Goal: Task Accomplishment & Management: Use online tool/utility

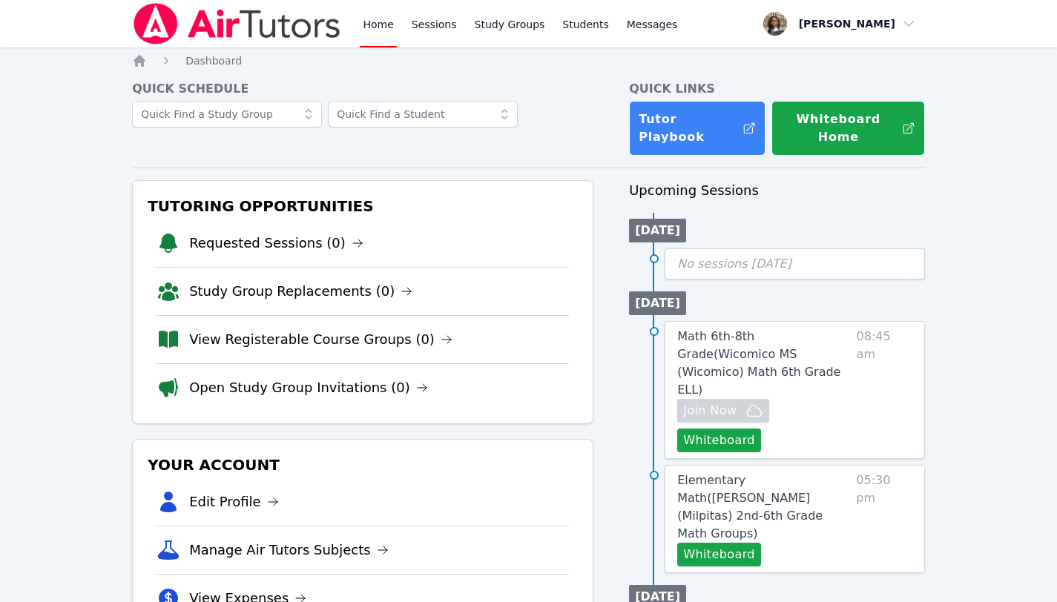
scroll to position [37, 0]
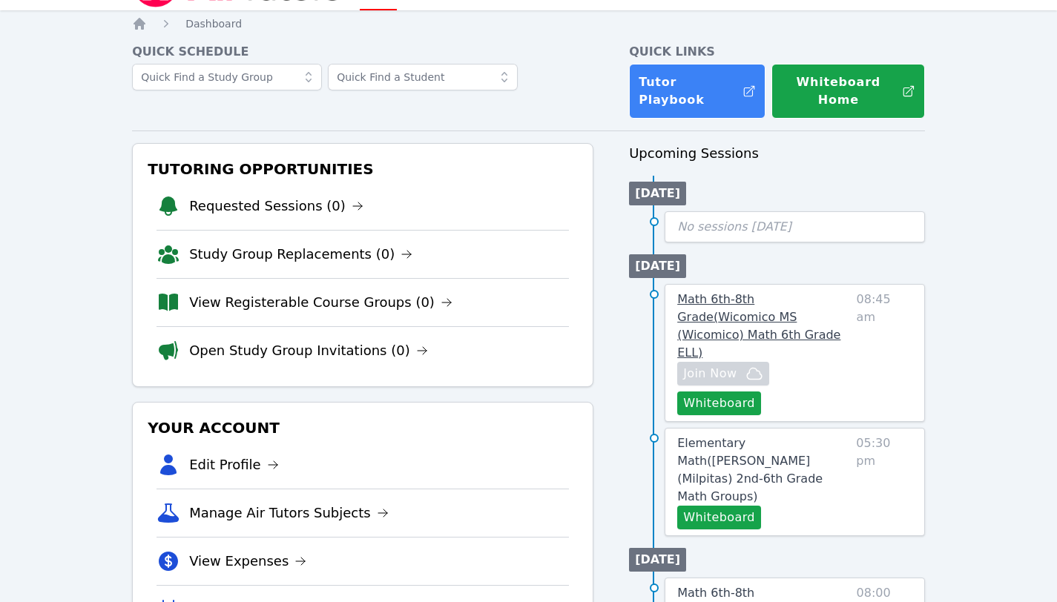
click at [712, 292] on span "Math 6th-8th Grade ( Wicomico MS (Wicomico) Math 6th Grade ELL )" at bounding box center [758, 325] width 163 height 67
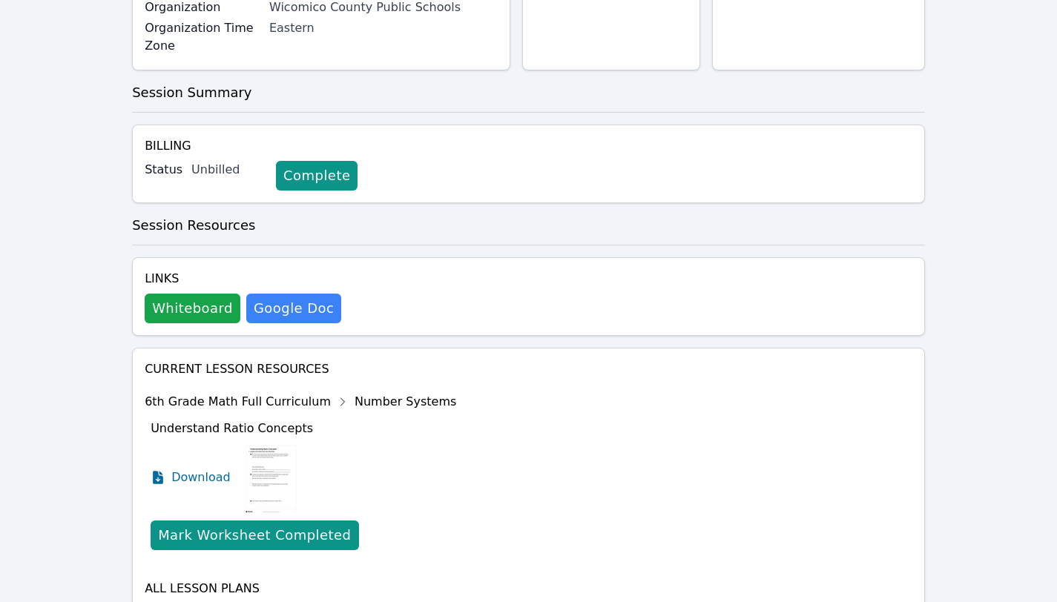
scroll to position [474, 0]
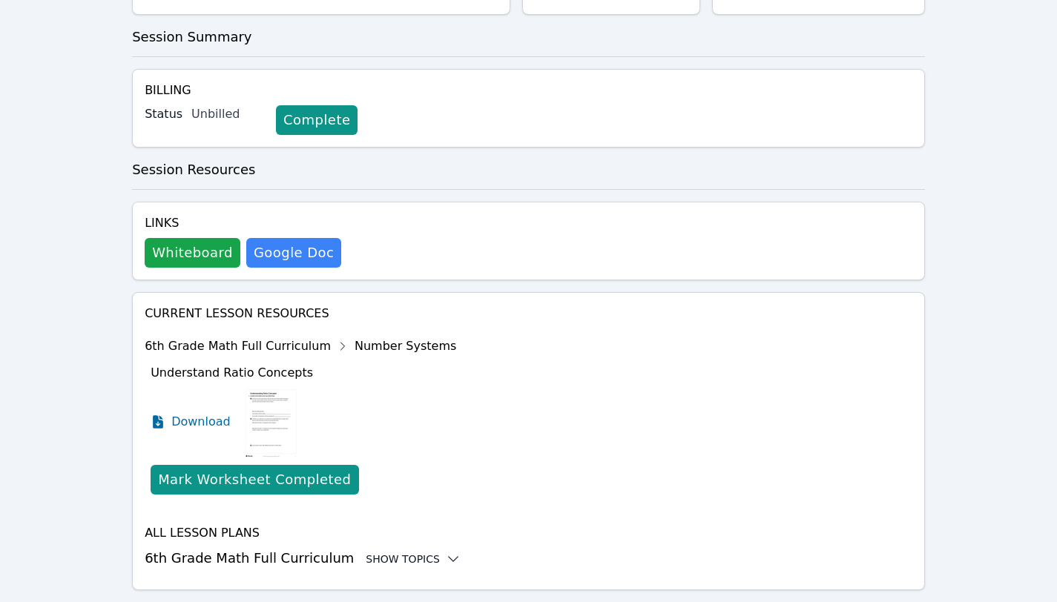
click at [381, 552] on div "Show Topics" at bounding box center [413, 559] width 95 height 15
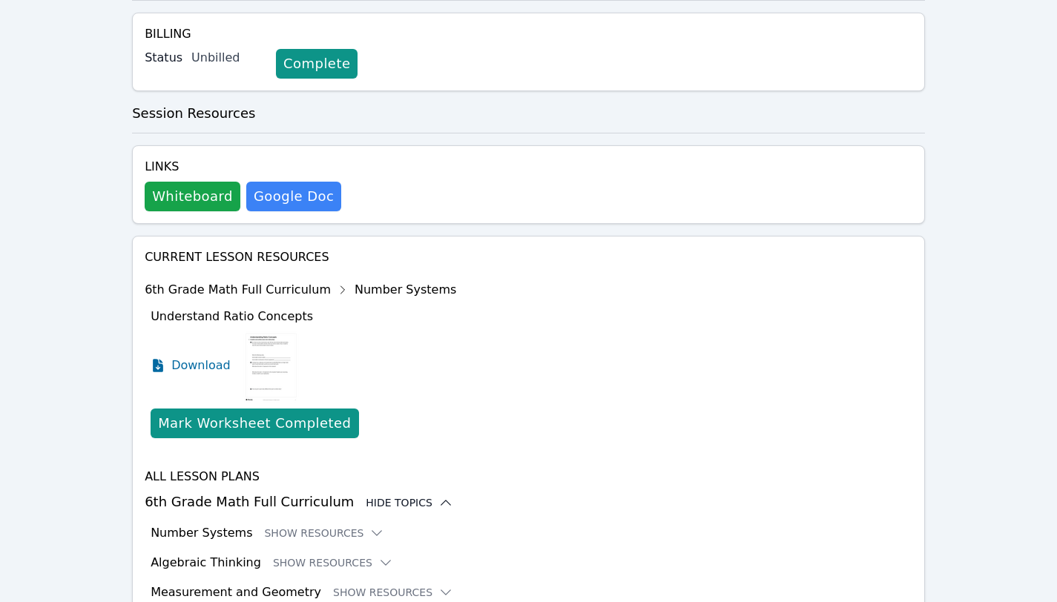
scroll to position [595, 0]
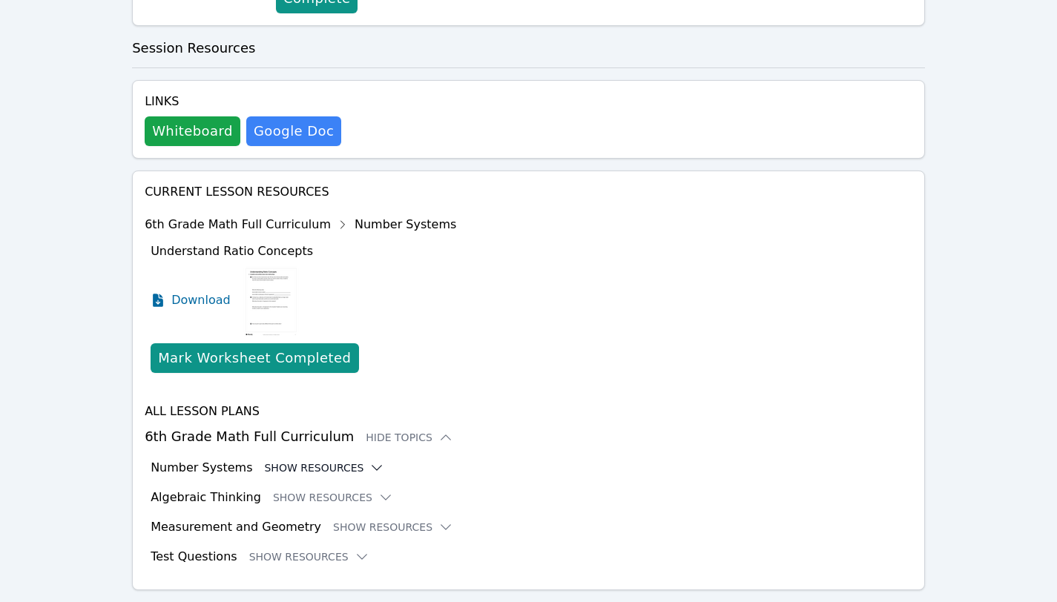
click at [326, 460] on button "Show Resources" at bounding box center [324, 467] width 120 height 15
click at [369, 460] on icon at bounding box center [376, 467] width 15 height 15
click at [334, 460] on button "Show Resources" at bounding box center [324, 467] width 120 height 15
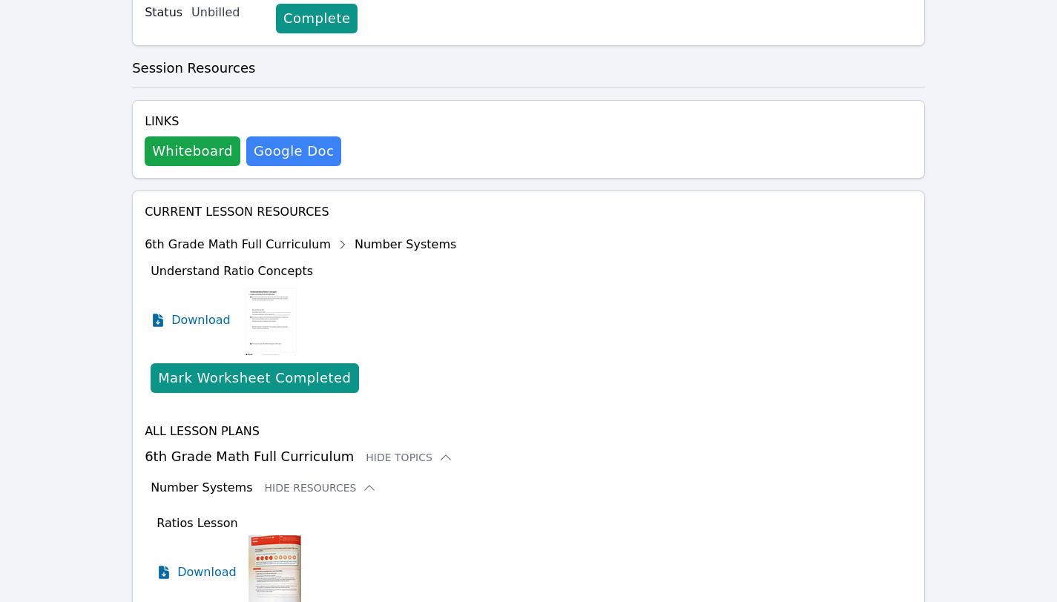
scroll to position [609, 0]
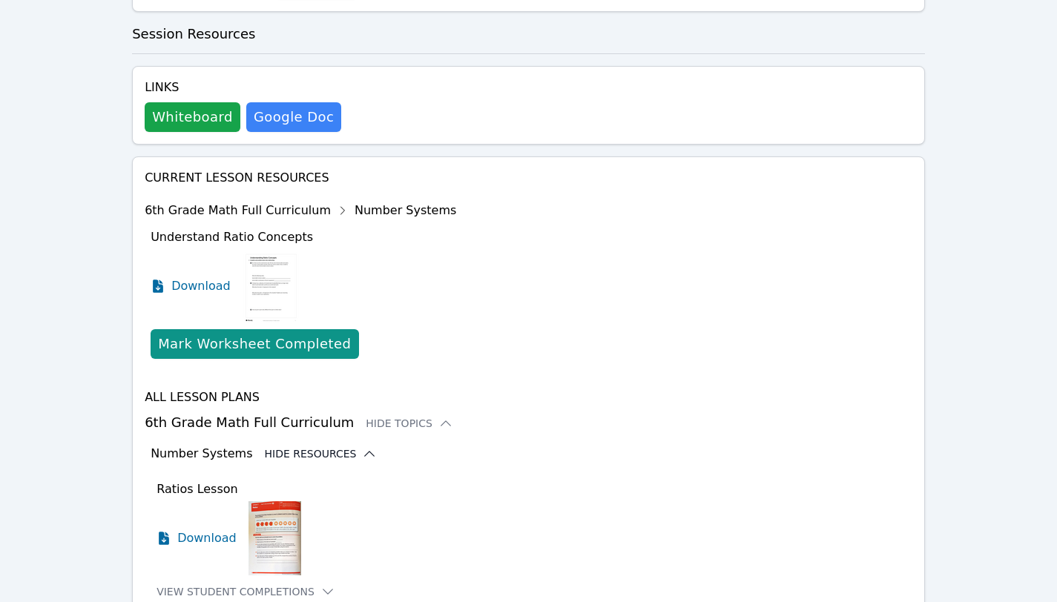
click at [348, 446] on button "Hide Resources" at bounding box center [320, 453] width 113 height 15
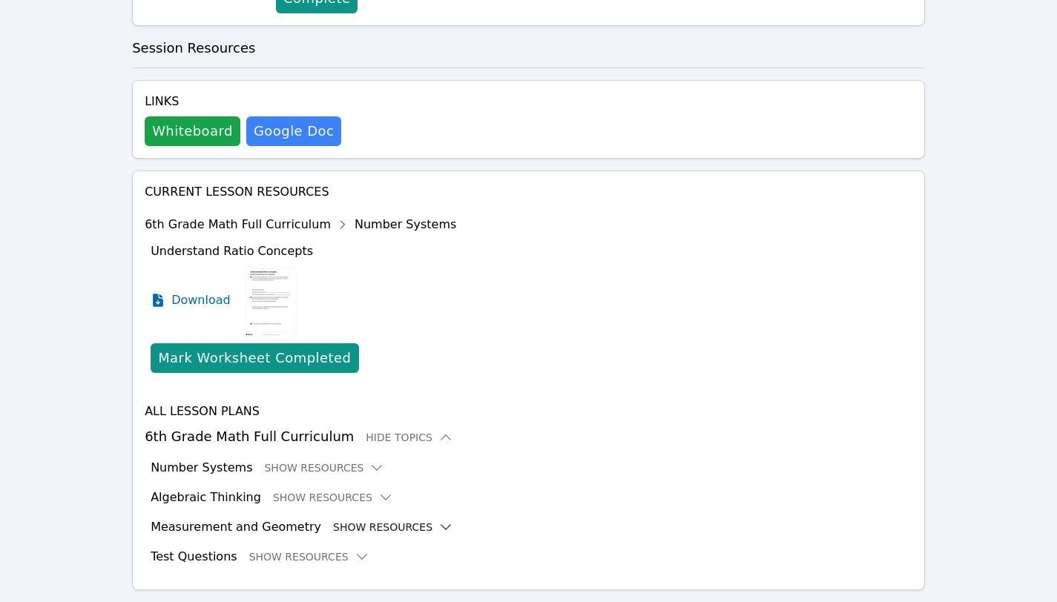
click at [400, 520] on button "Show Resources" at bounding box center [393, 527] width 120 height 15
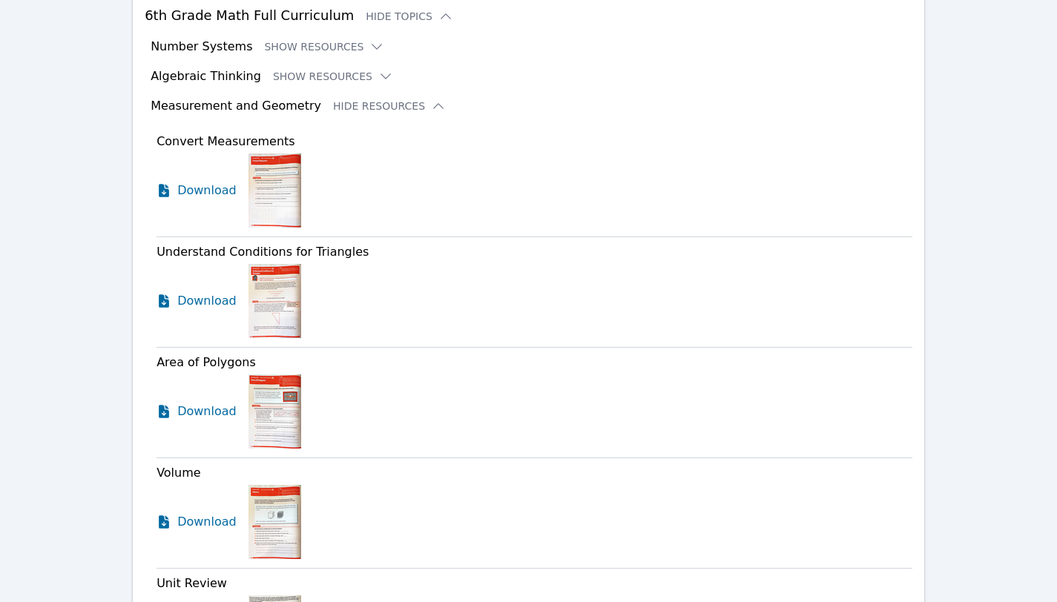
scroll to position [1017, 0]
click at [222, 402] on span "Download" at bounding box center [210, 411] width 66 height 18
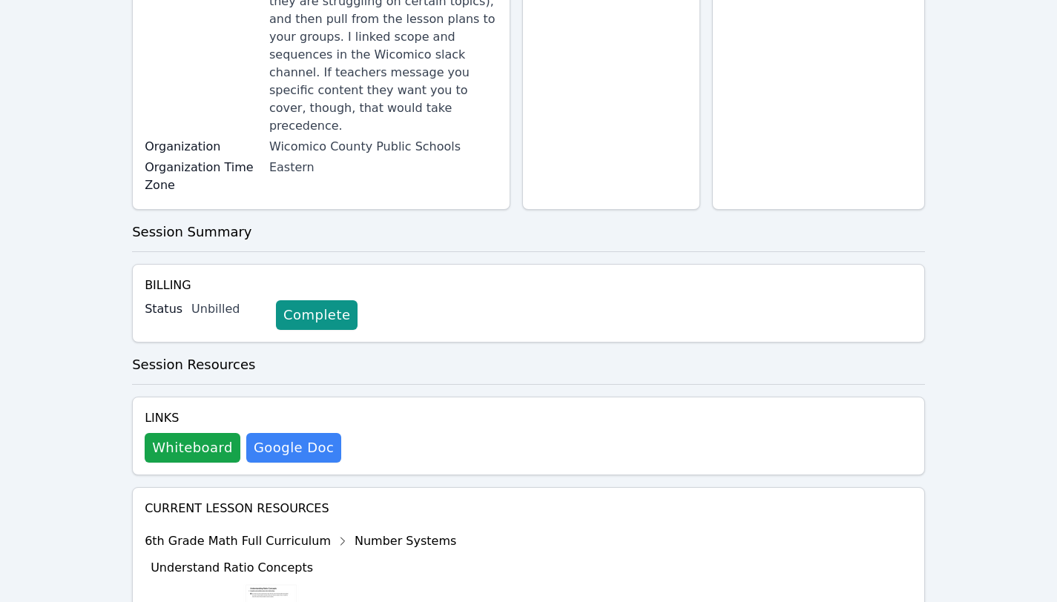
scroll to position [271, 0]
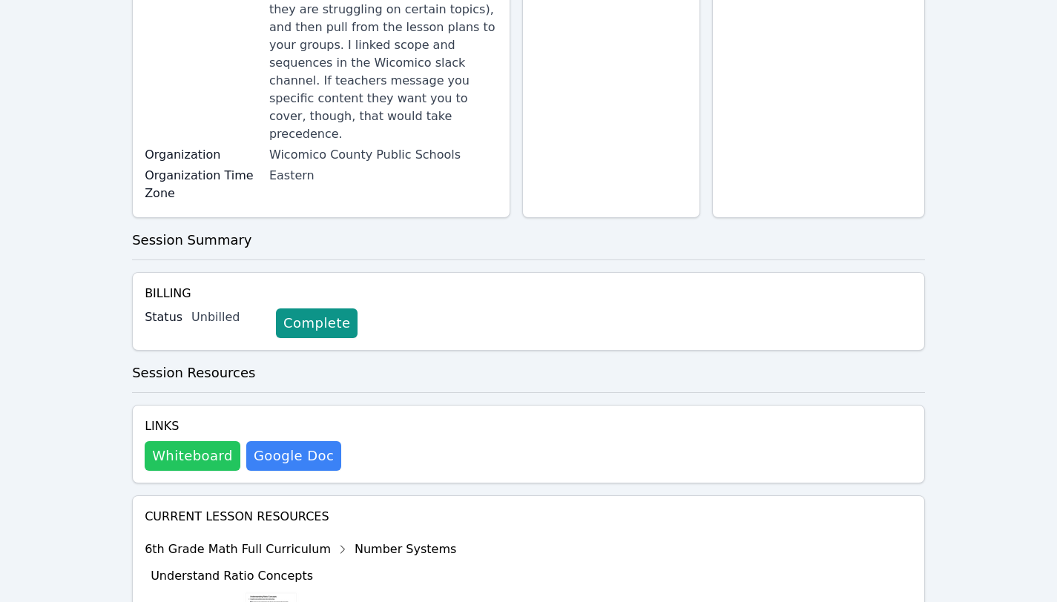
click at [168, 441] on button "Whiteboard" at bounding box center [193, 456] width 96 height 30
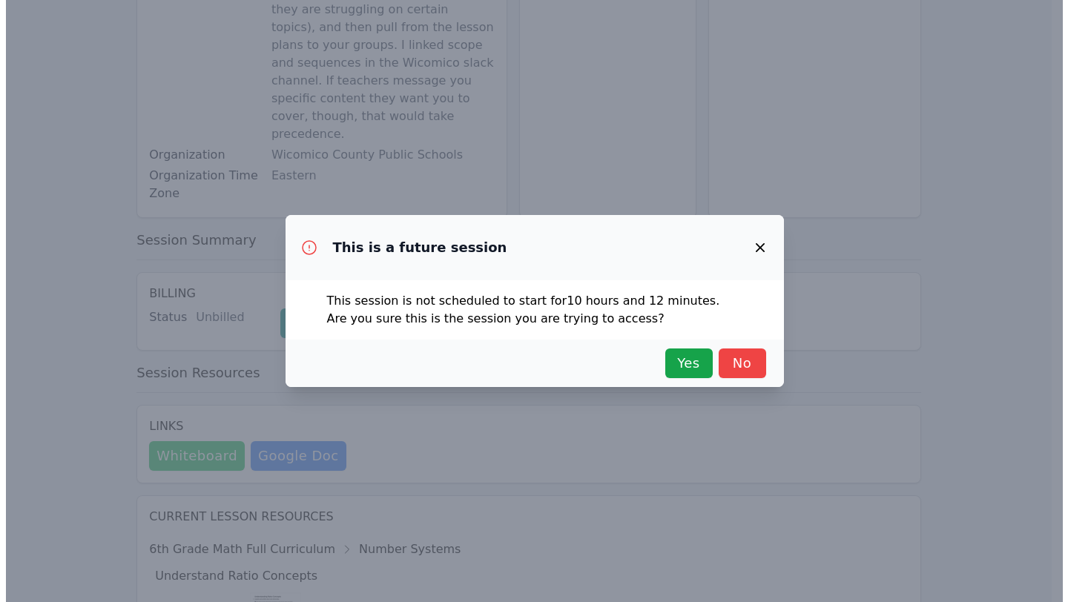
scroll to position [253, 0]
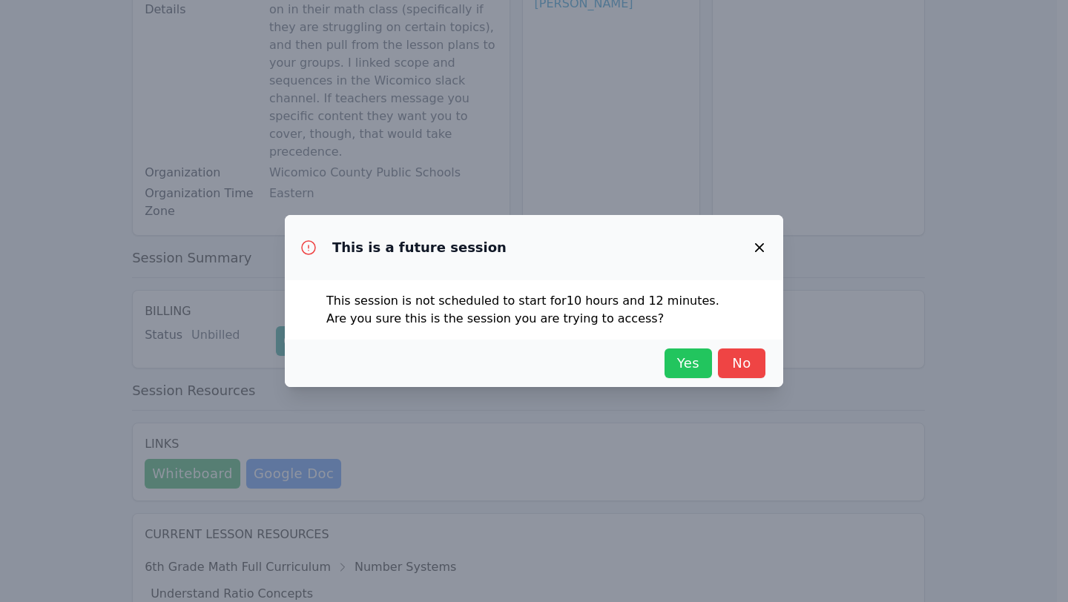
click at [685, 366] on span "Yes" at bounding box center [688, 363] width 33 height 21
